Goal: Navigation & Orientation: Find specific page/section

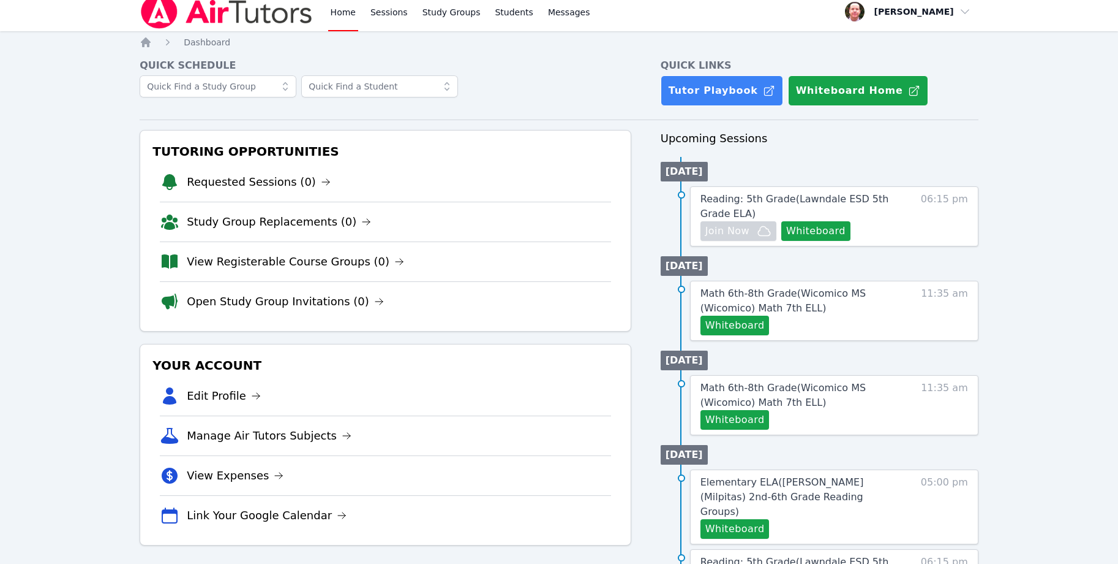
scroll to position [6, 0]
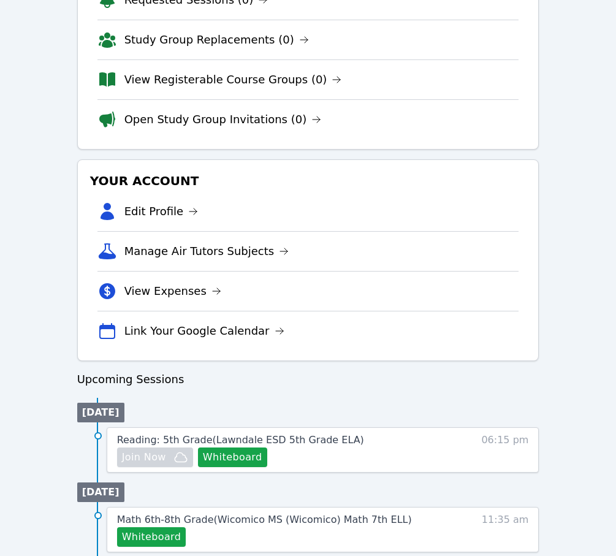
scroll to position [313, 0]
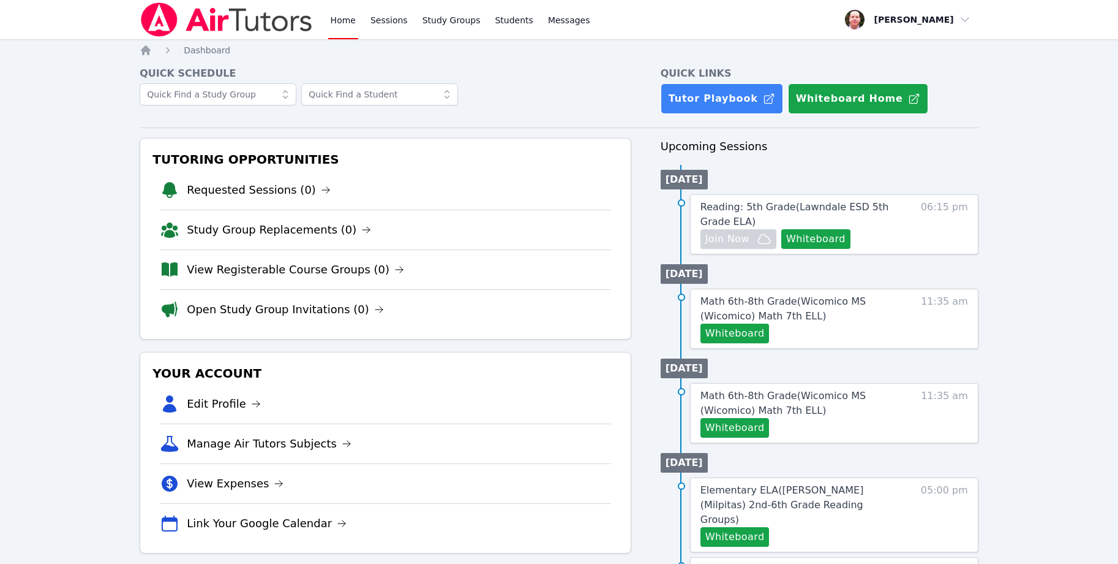
scroll to position [2, 0]
